Goal: Answer question/provide support: Share knowledge or assist other users

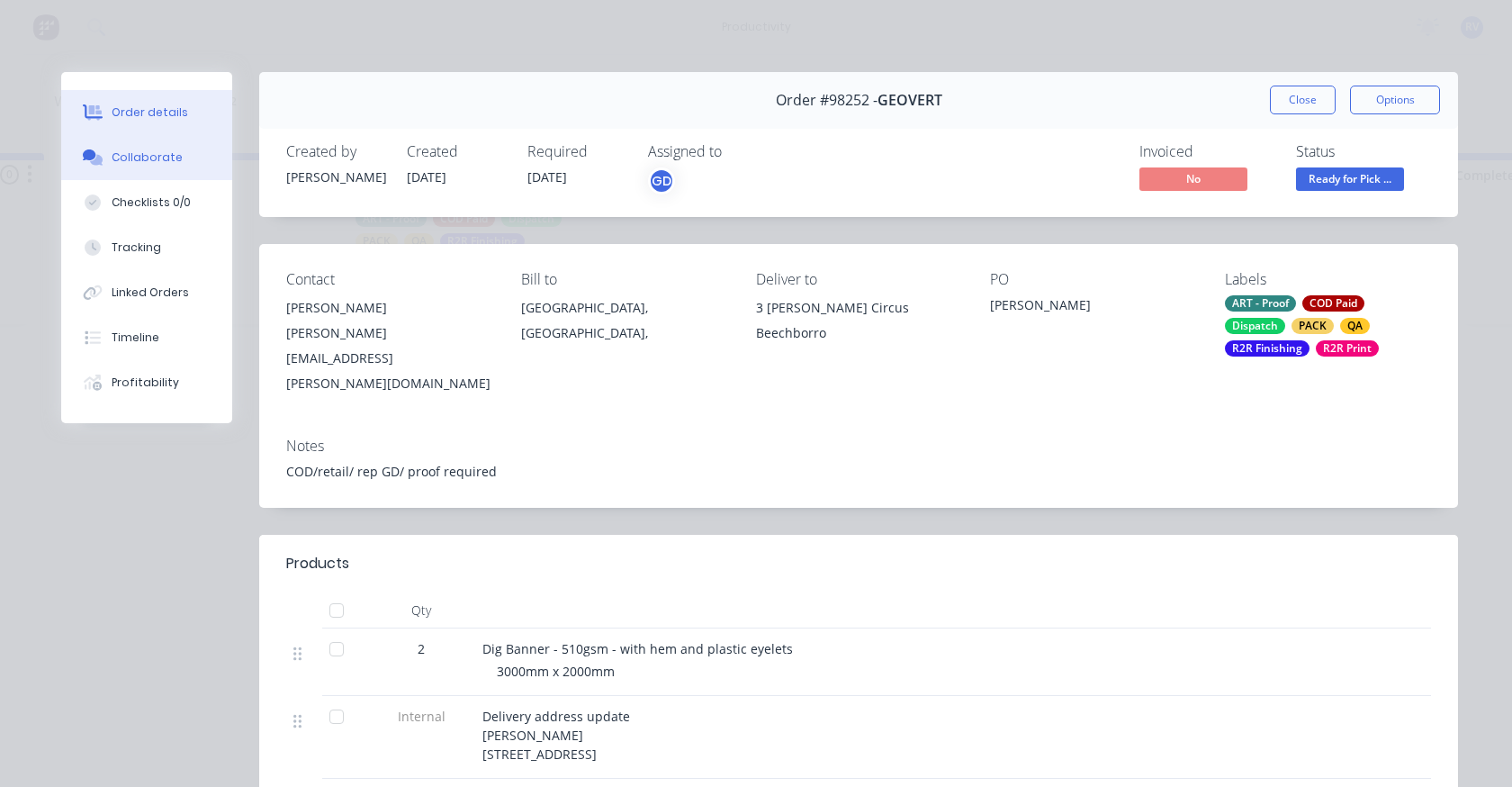
click at [162, 153] on div "Collaborate" at bounding box center [147, 157] width 71 height 16
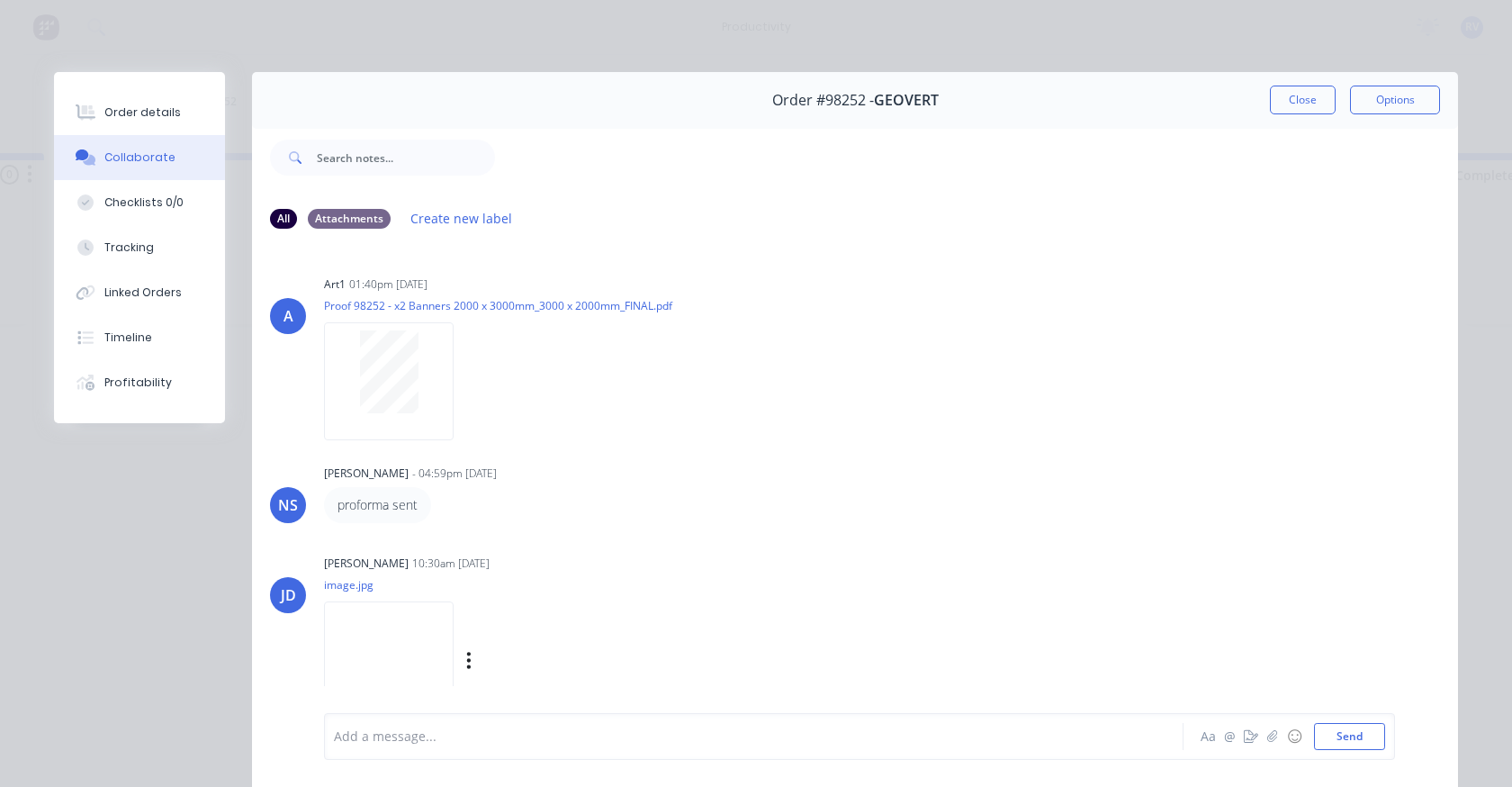
click at [371, 628] on img at bounding box center [388, 660] width 129 height 118
click at [327, 213] on div "Attachments" at bounding box center [349, 218] width 83 height 20
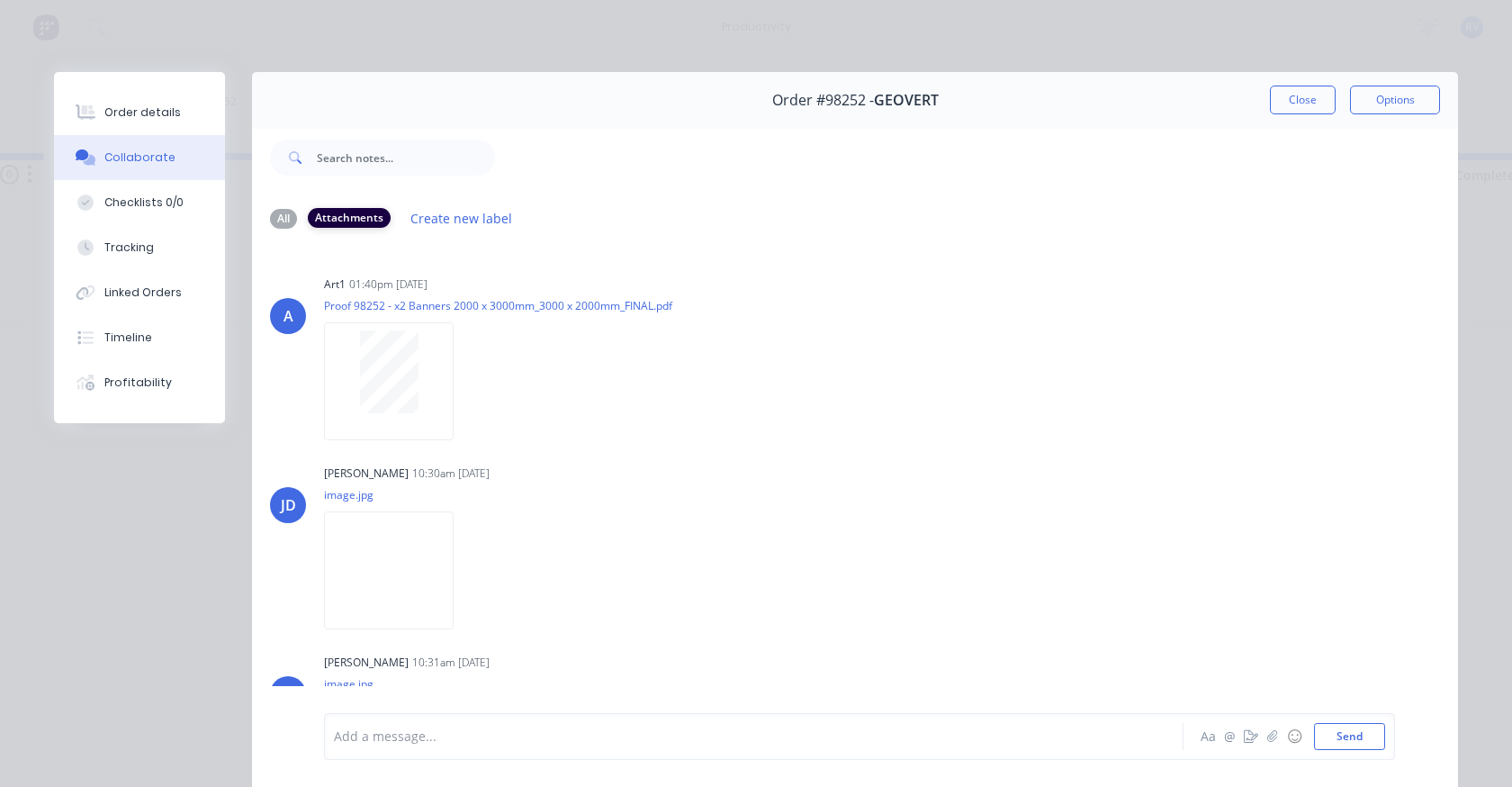
click at [327, 213] on div "Attachments" at bounding box center [349, 218] width 83 height 20
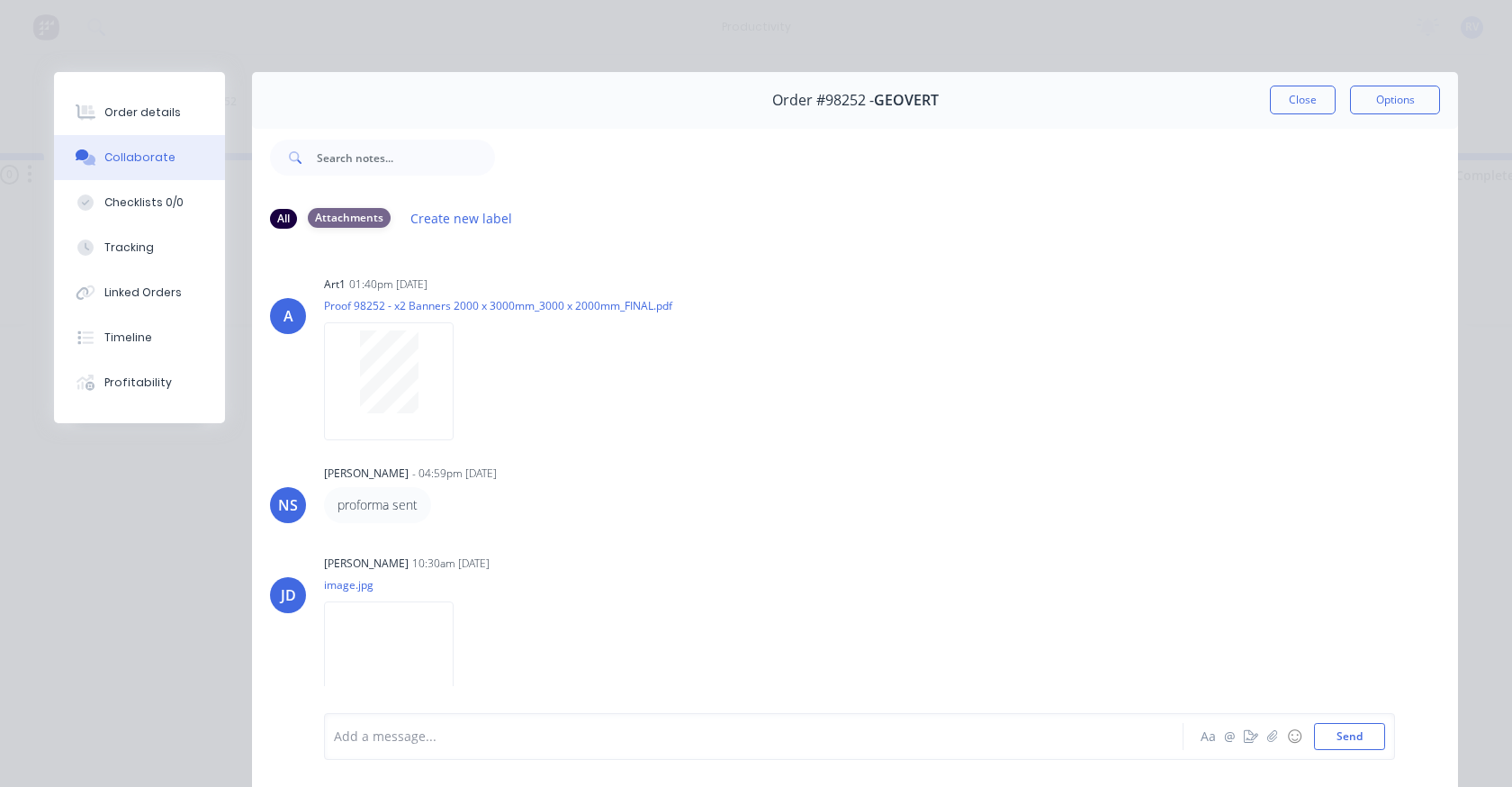
click at [327, 214] on div "Attachments" at bounding box center [349, 218] width 83 height 20
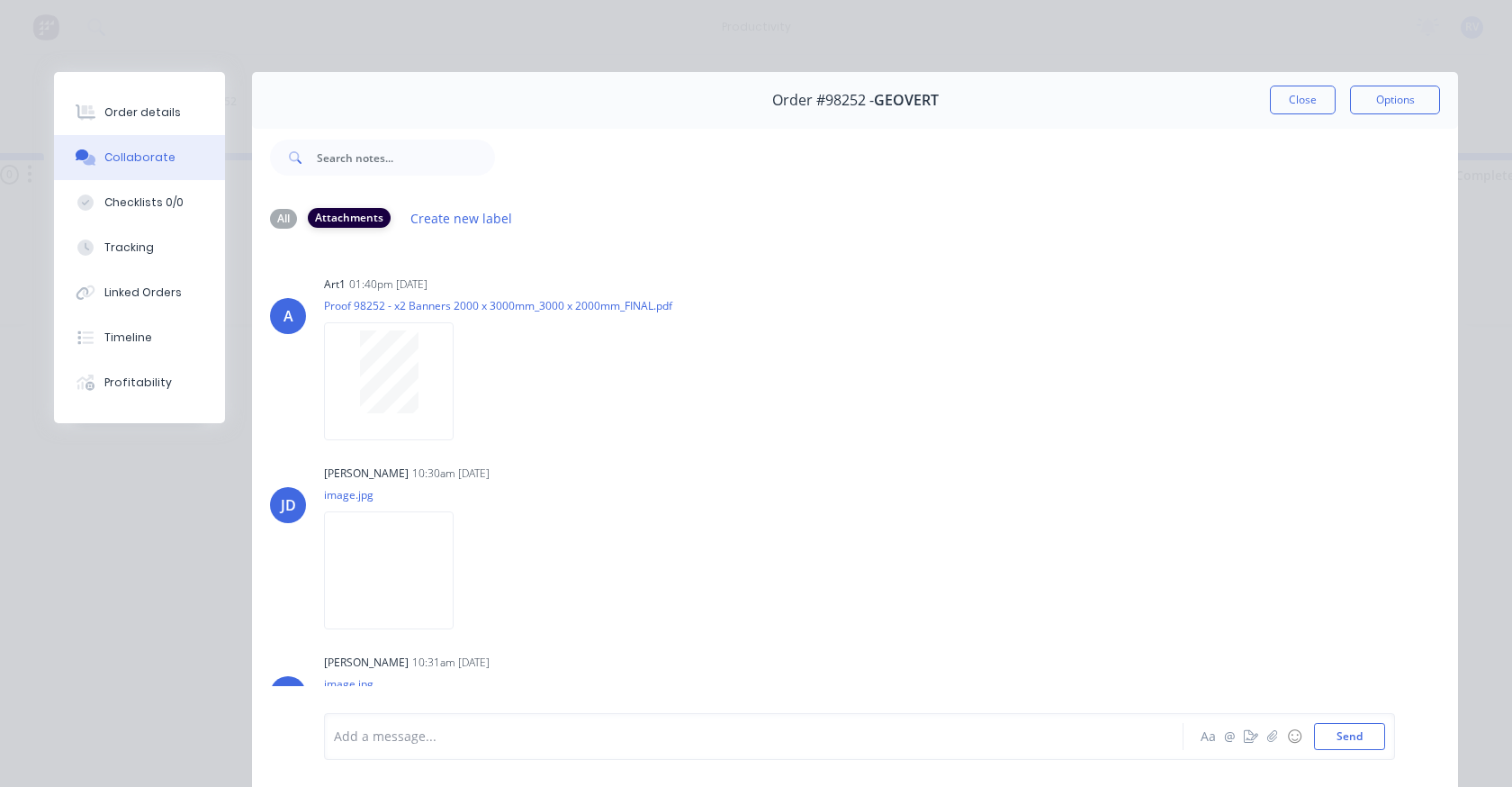
click at [327, 215] on div "Attachments" at bounding box center [349, 218] width 83 height 20
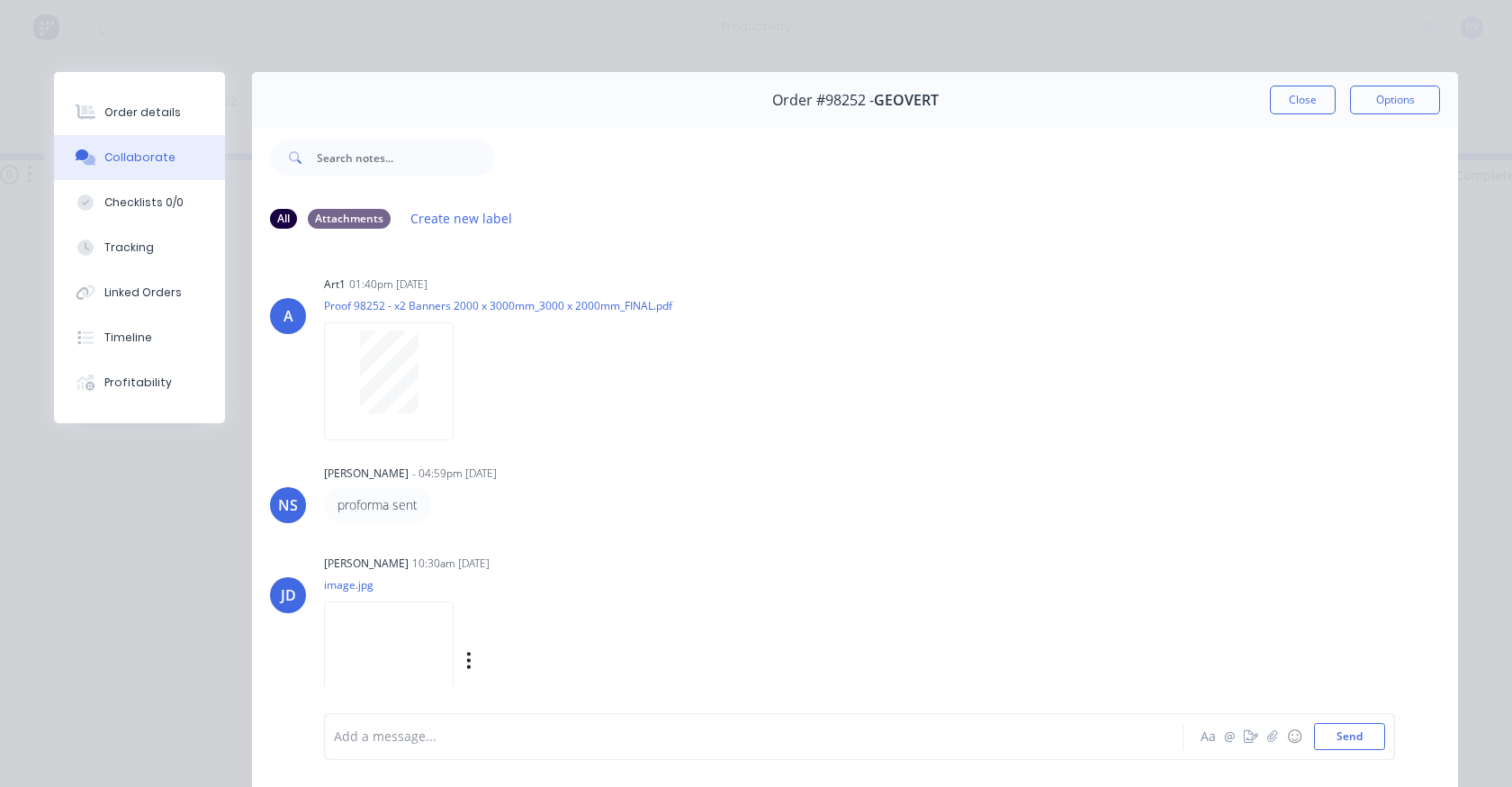
scroll to position [270, 0]
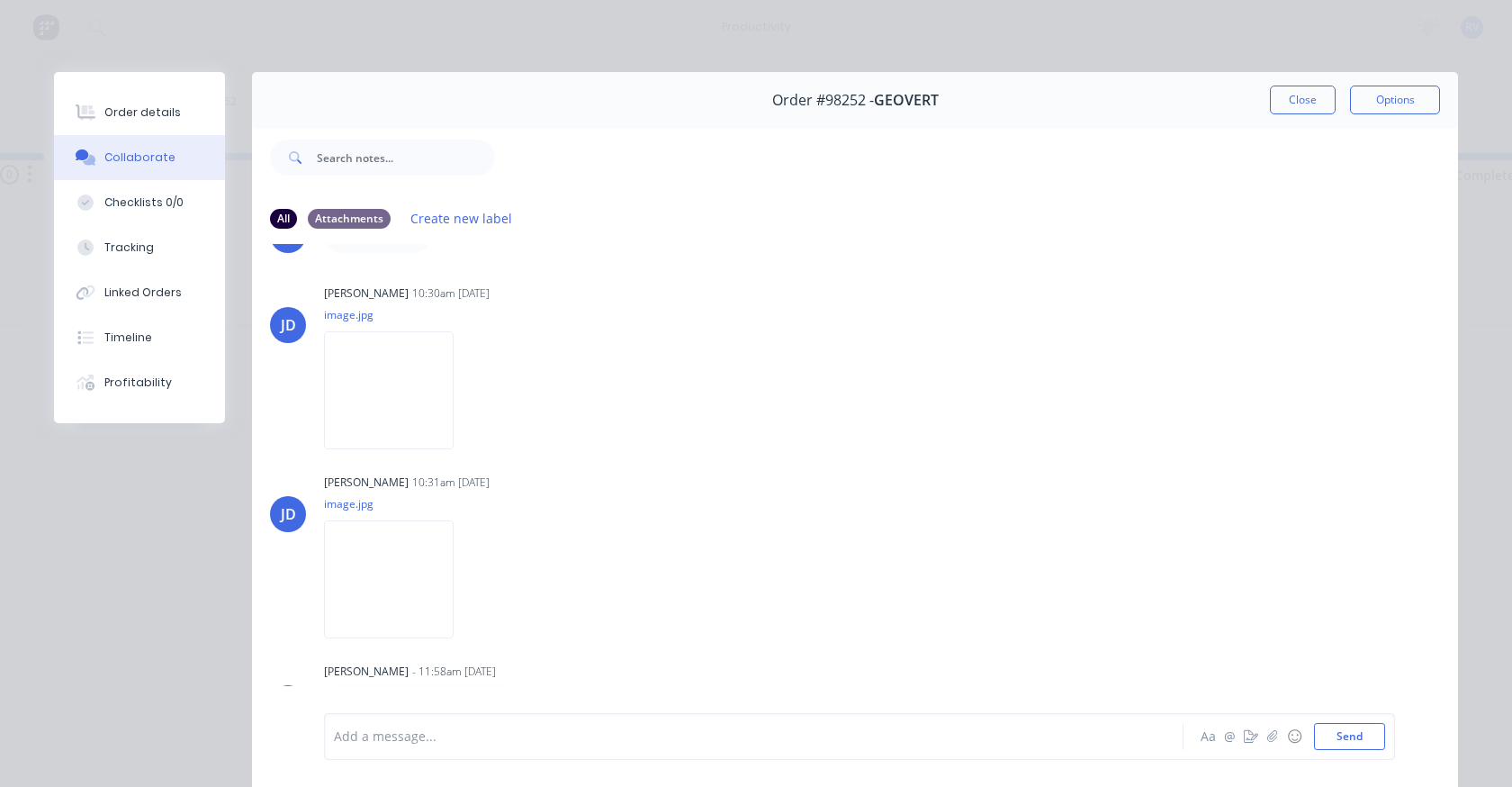
drag, startPoint x: 1297, startPoint y: 107, endPoint x: 1270, endPoint y: 105, distance: 27.1
click at [1295, 106] on button "Close" at bounding box center [1303, 100] width 66 height 29
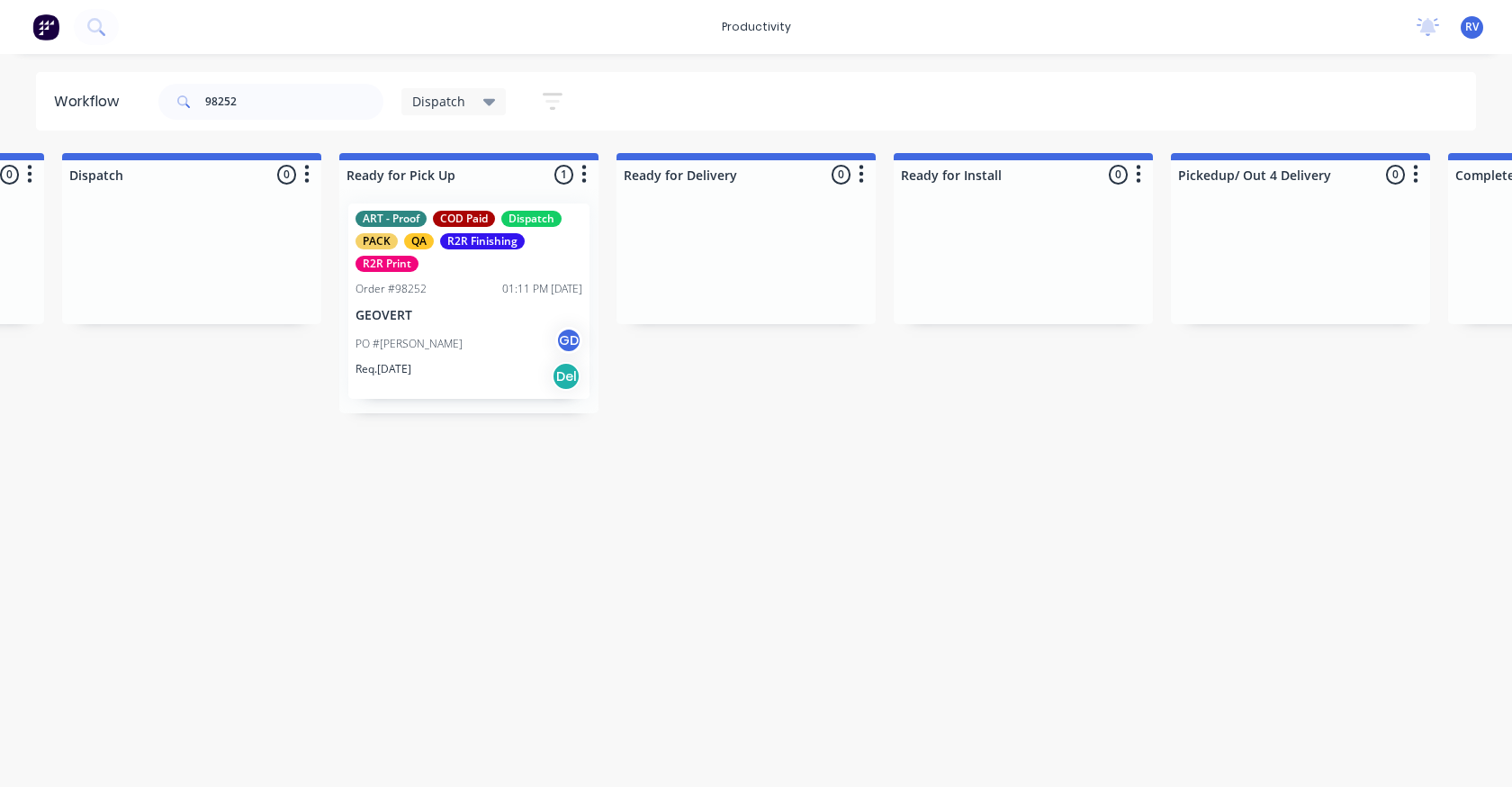
click at [433, 94] on span "Dispatch" at bounding box center [439, 100] width 53 height 19
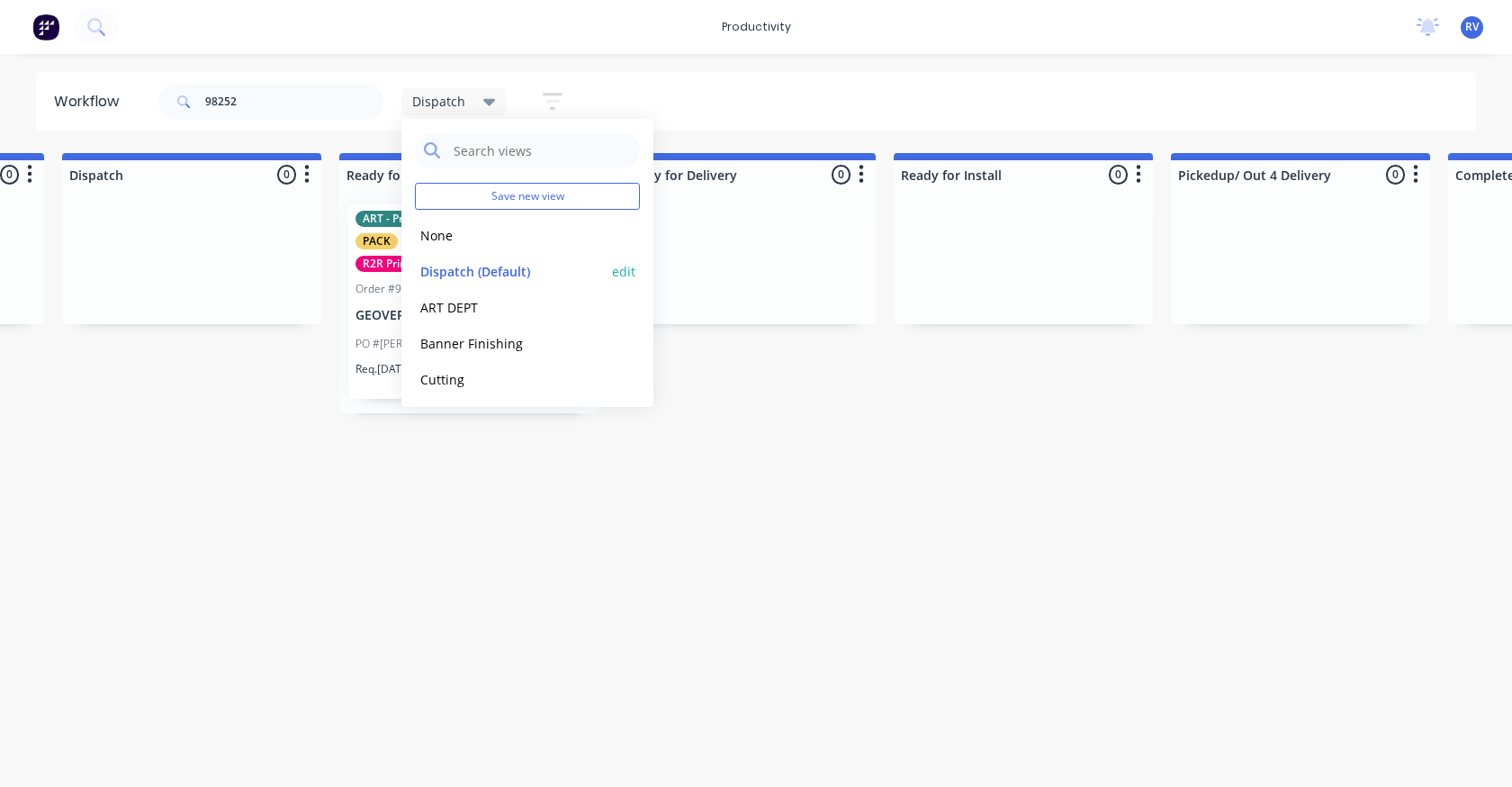
click at [460, 274] on button "Dispatch (Default)" at bounding box center [511, 271] width 192 height 21
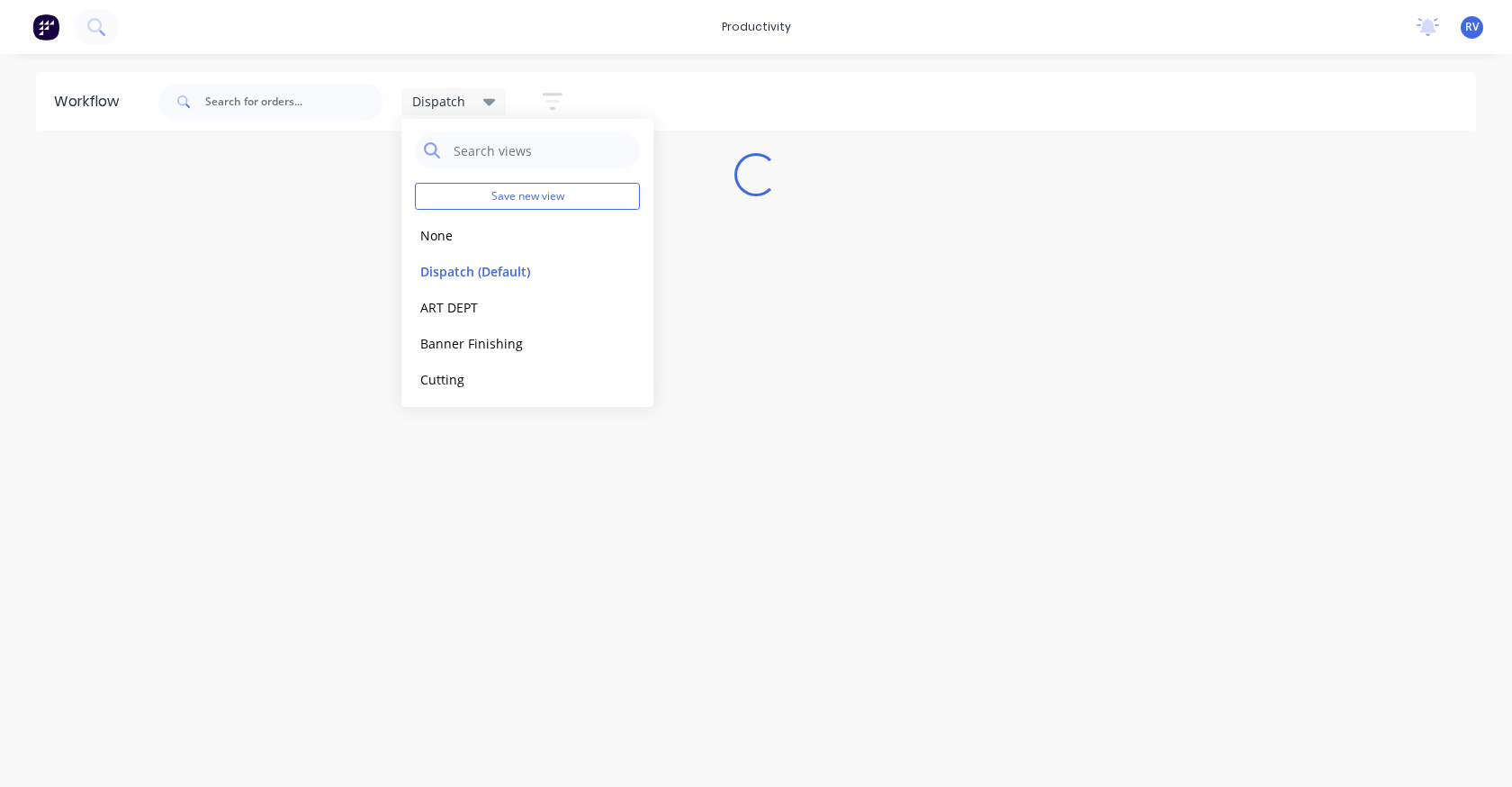
scroll to position [0, 0]
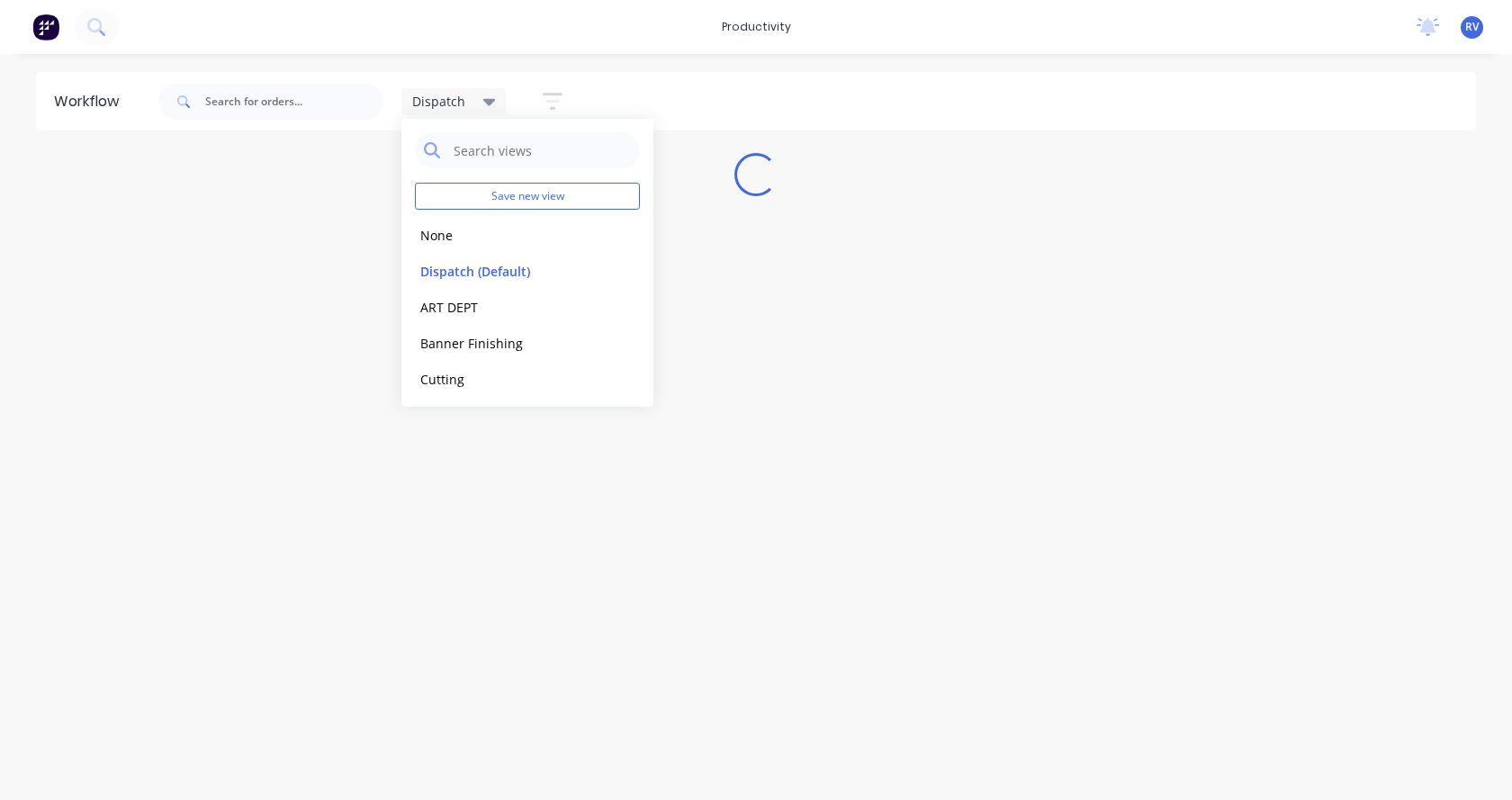
click at [345, 468] on div "Workflow Dispatch Save new view None edit Dispatch (Default) edit ART DEPT edit…" at bounding box center [756, 418] width 1512 height 692
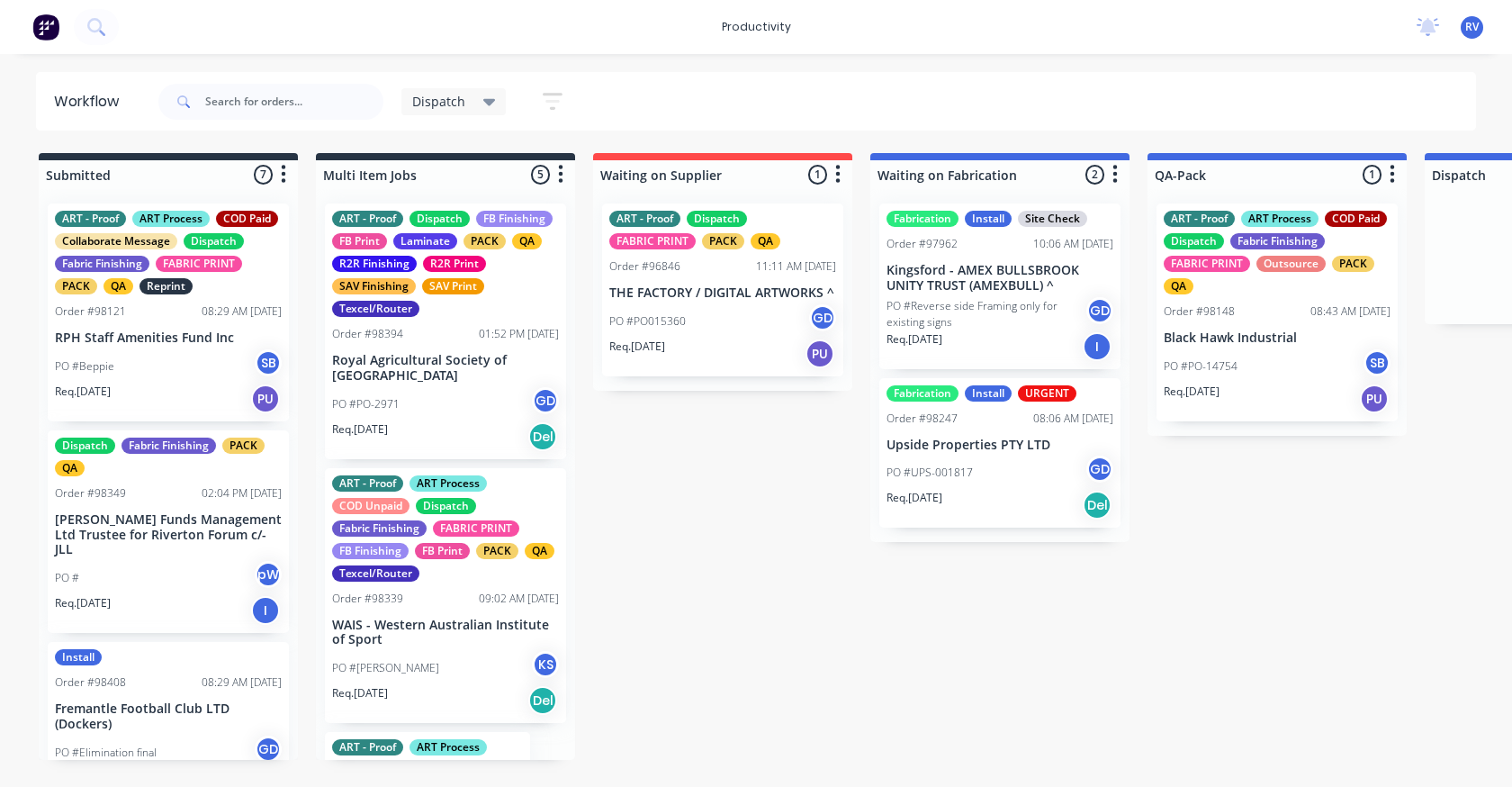
click at [431, 341] on div "Order #98394 01:52 PM [DATE]" at bounding box center [445, 334] width 227 height 16
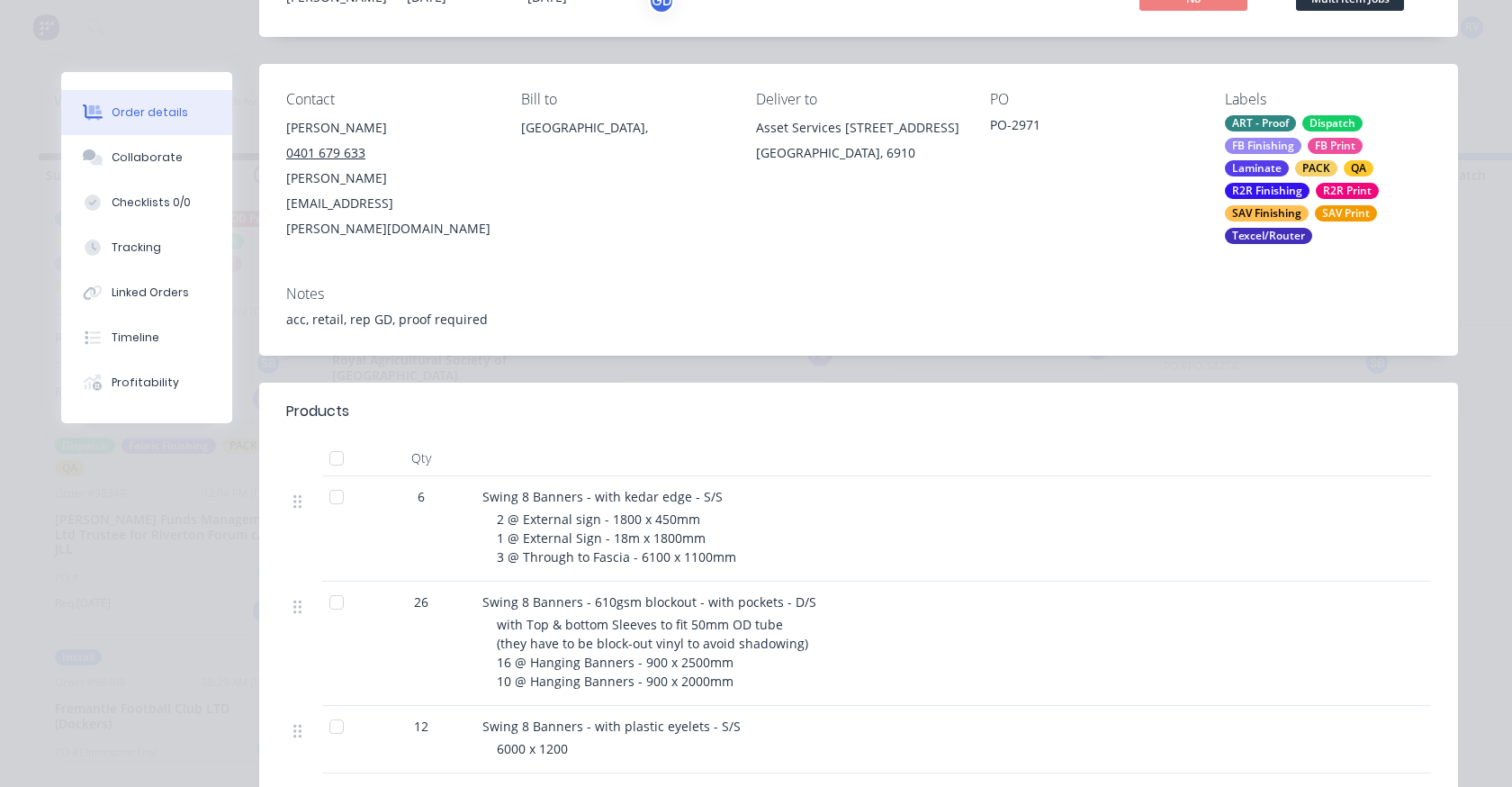
scroll to position [360, 0]
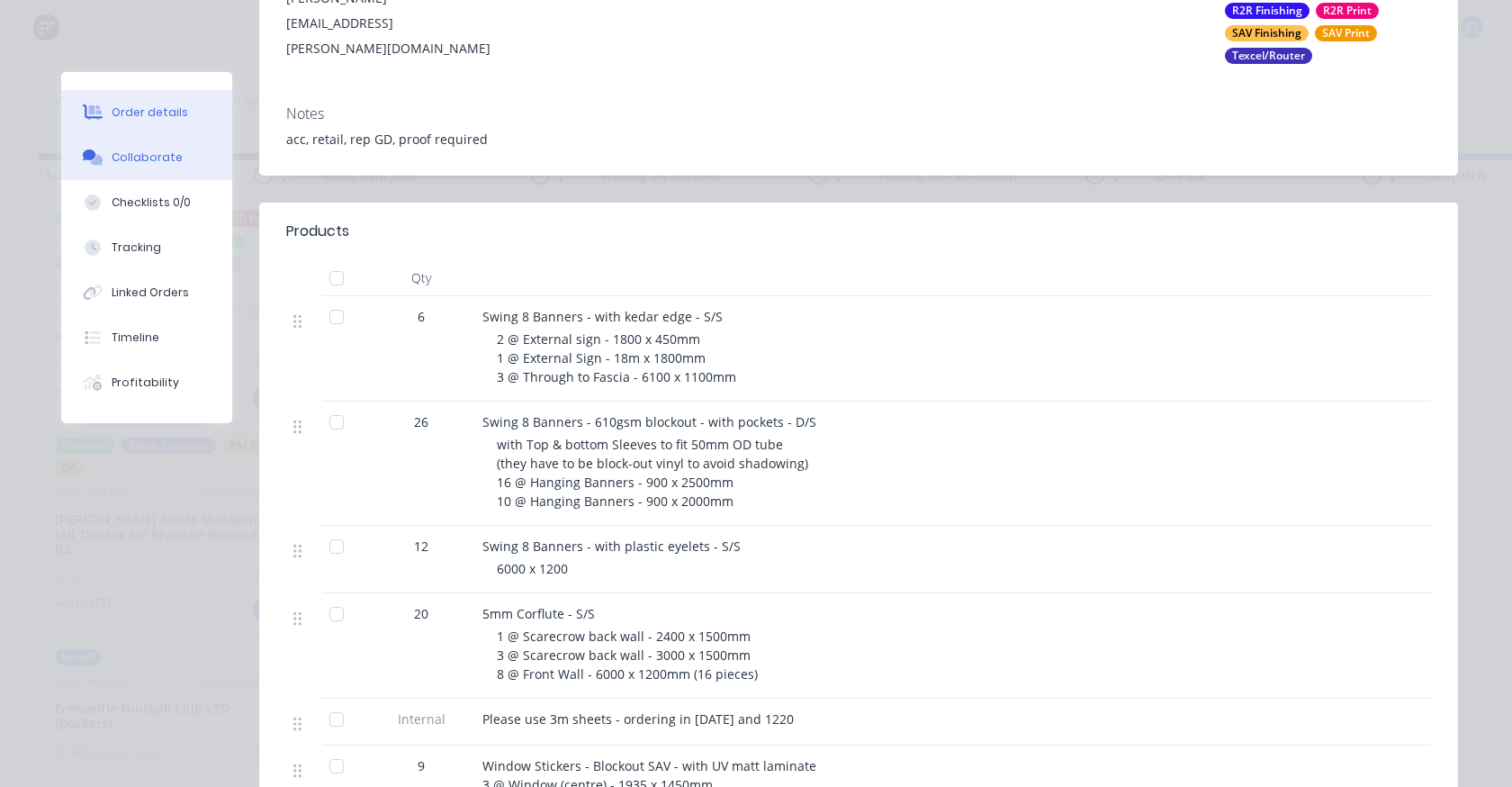
click at [156, 170] on button "Collaborate" at bounding box center [147, 157] width 171 height 45
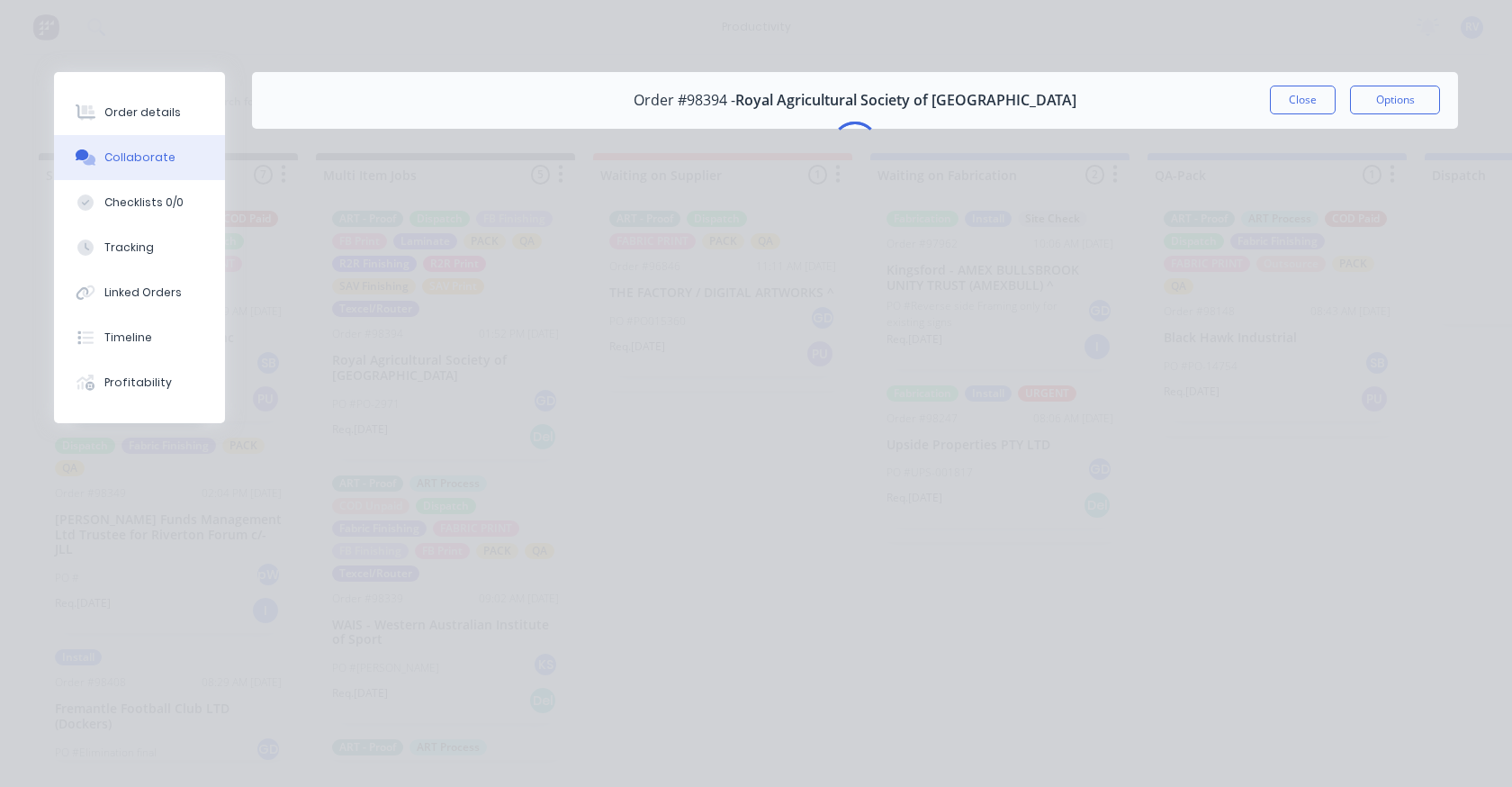
scroll to position [0, 0]
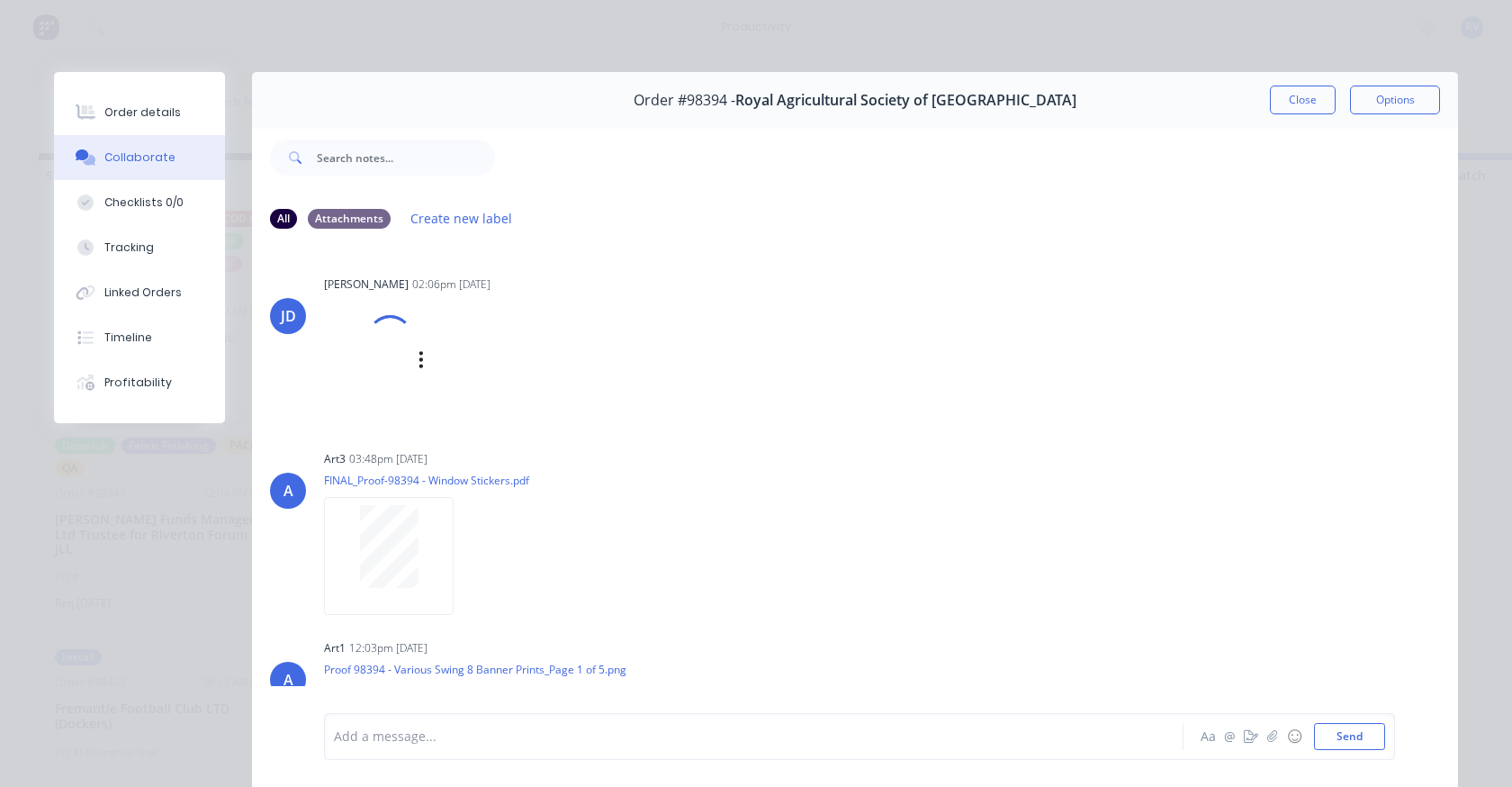
click at [372, 404] on div at bounding box center [368, 359] width 89 height 119
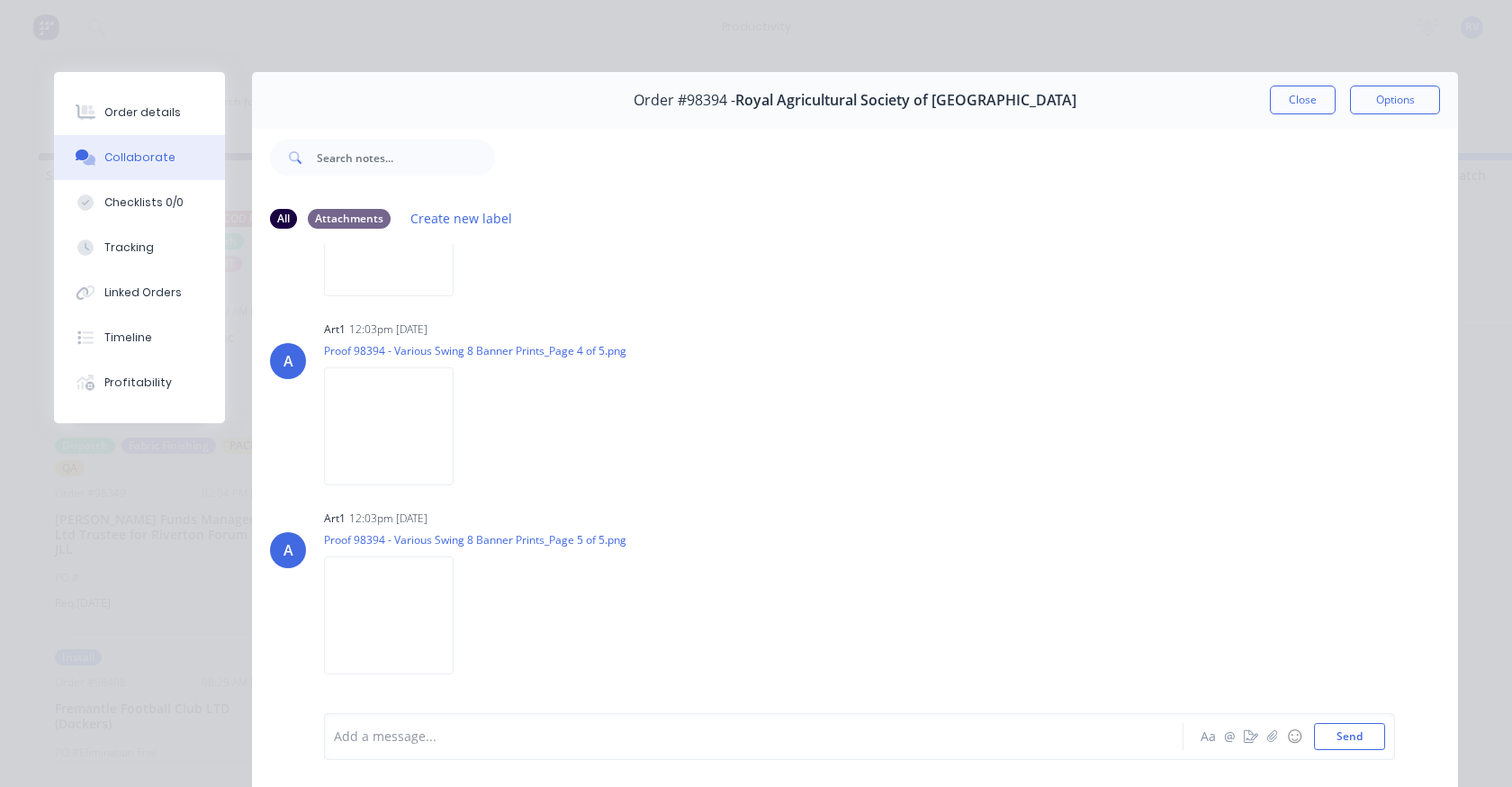
scroll to position [1080, 0]
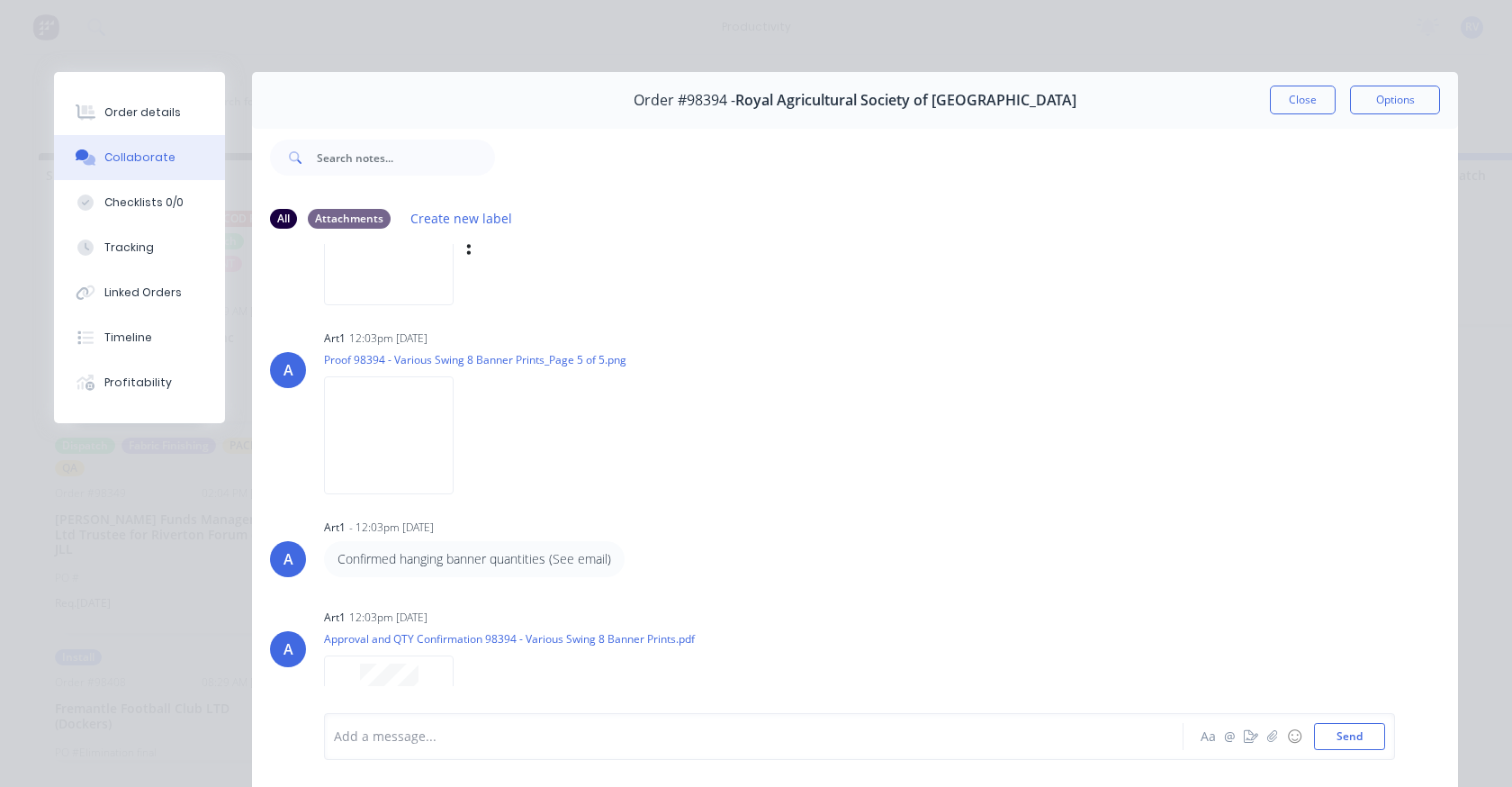
click at [409, 292] on img at bounding box center [388, 246] width 129 height 118
click at [394, 422] on img at bounding box center [388, 435] width 129 height 118
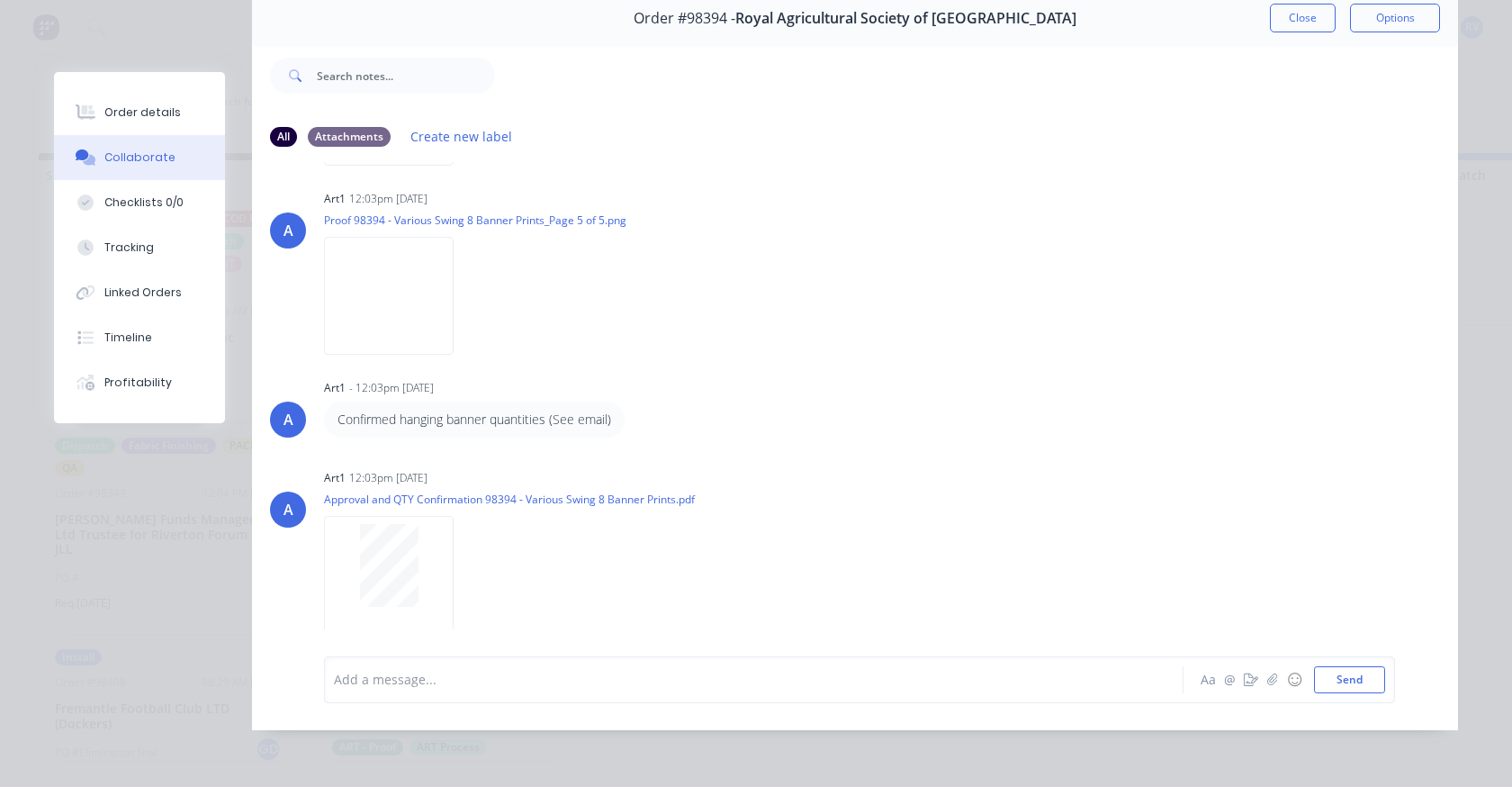
scroll to position [778, 0]
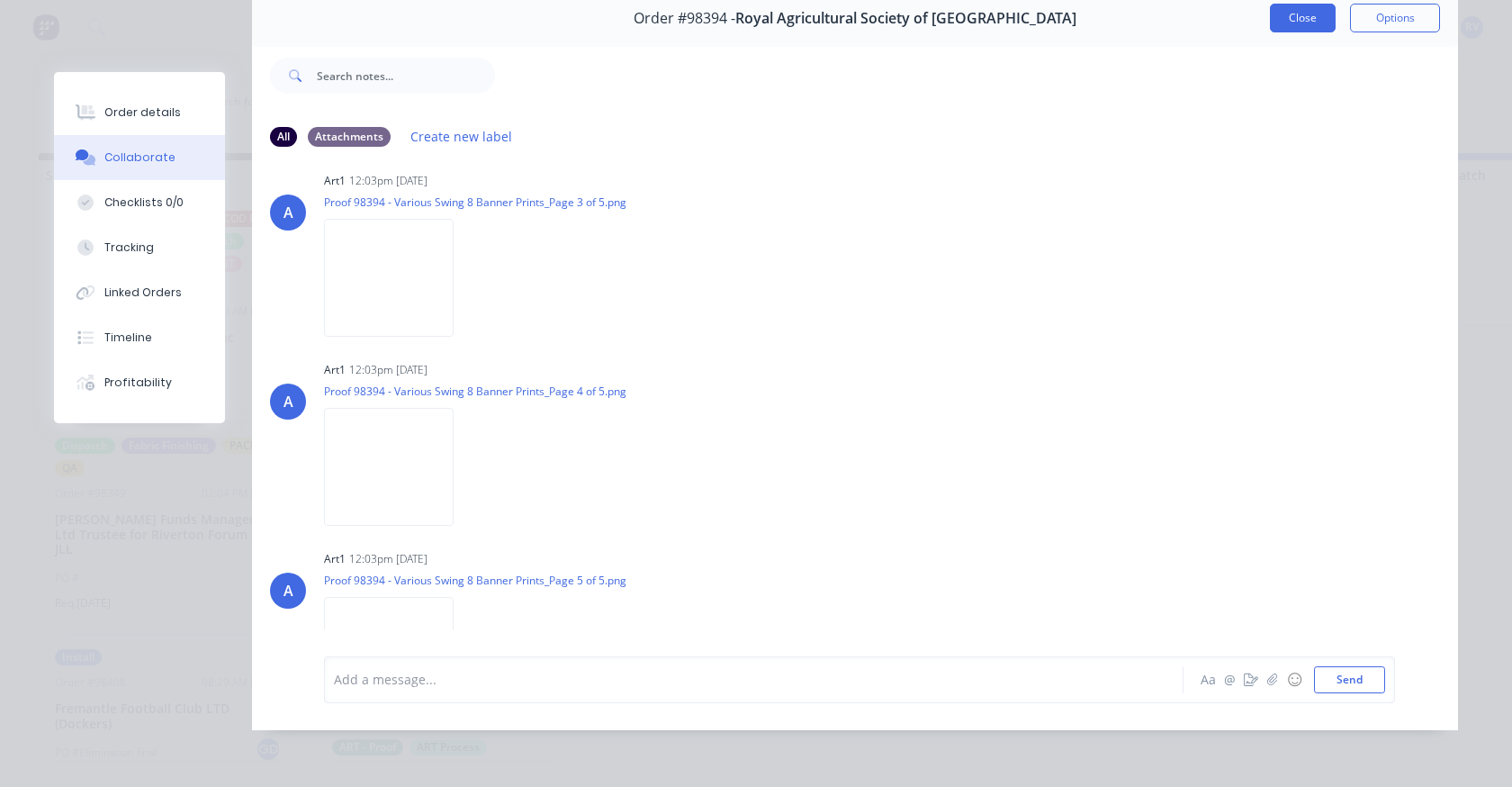
click at [1270, 10] on button "Close" at bounding box center [1303, 18] width 66 height 29
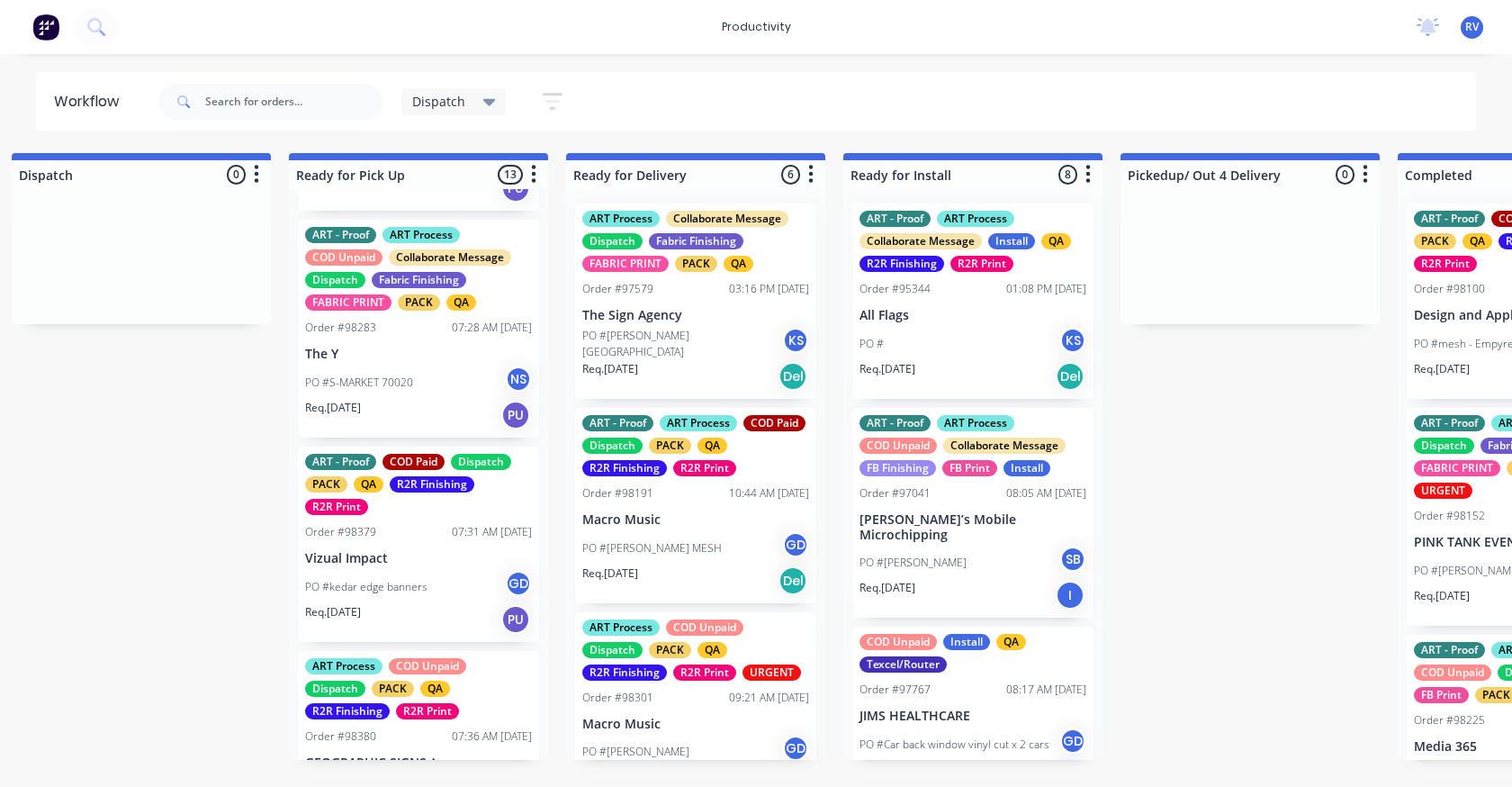
scroll to position [2160, 0]
